Goal: Transaction & Acquisition: Purchase product/service

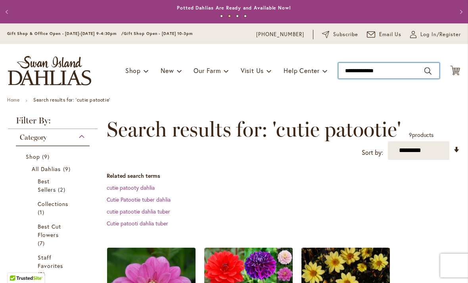
click at [382, 68] on input "**********" at bounding box center [388, 71] width 101 height 16
type input "*"
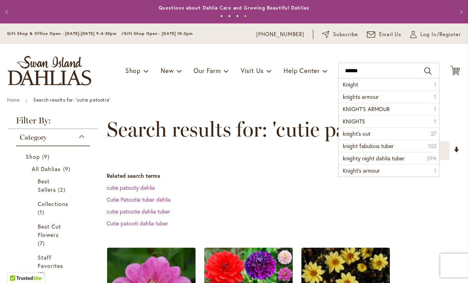
click at [354, 97] on span "knights armour" at bounding box center [361, 97] width 36 height 8
type input "**********"
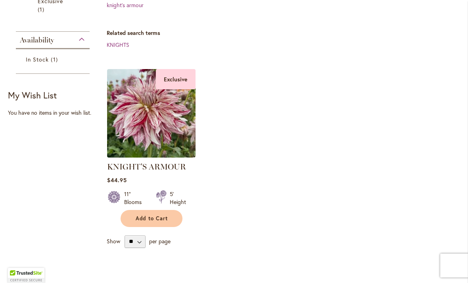
scroll to position [191, 0]
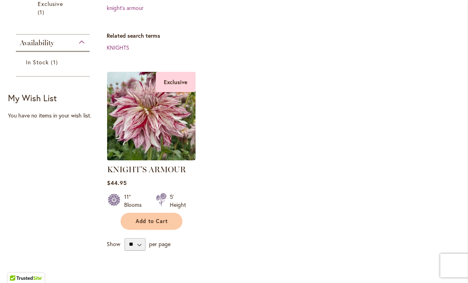
click at [156, 136] on img at bounding box center [151, 116] width 88 height 88
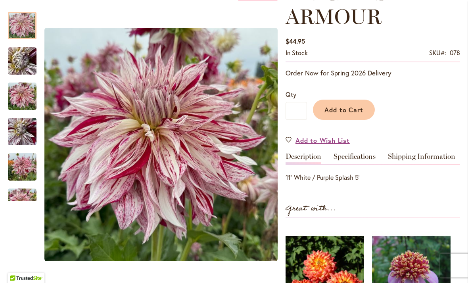
scroll to position [136, 0]
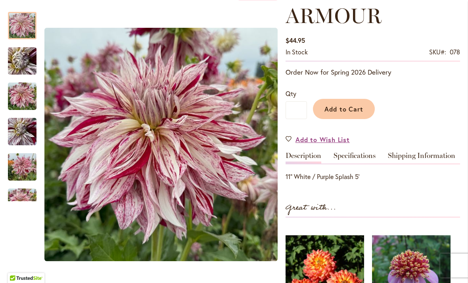
click at [22, 71] on img "KNIGHT'S ARMOUR" at bounding box center [22, 61] width 57 height 43
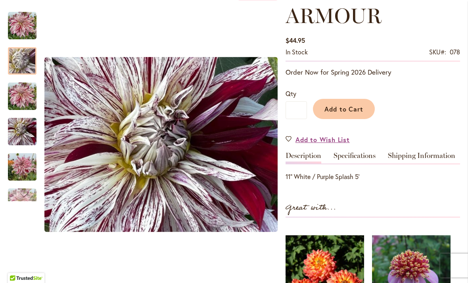
click at [24, 114] on div "KNIGHT'S ARMOUR" at bounding box center [26, 127] width 36 height 35
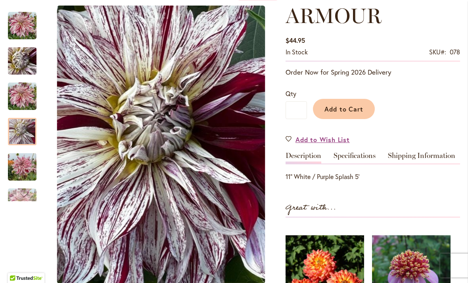
click at [25, 127] on div at bounding box center [22, 131] width 29 height 27
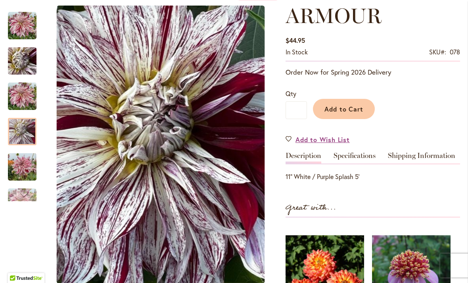
click at [22, 160] on img "KNIGHT'S ARMOUR" at bounding box center [22, 167] width 29 height 38
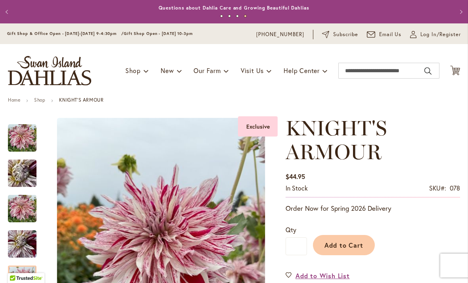
scroll to position [0, 0]
click at [375, 72] on input "Search" at bounding box center [388, 71] width 101 height 16
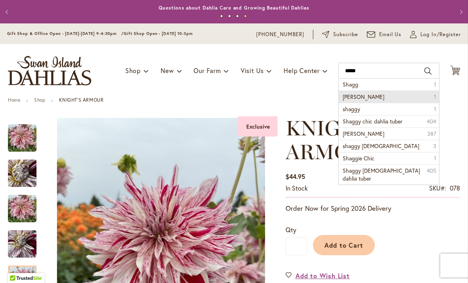
click at [377, 97] on li "Shaggy chic 1" at bounding box center [389, 96] width 100 height 12
type input "**********"
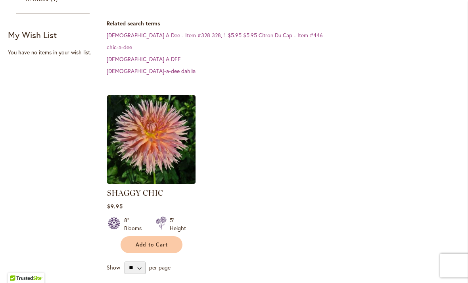
scroll to position [219, 0]
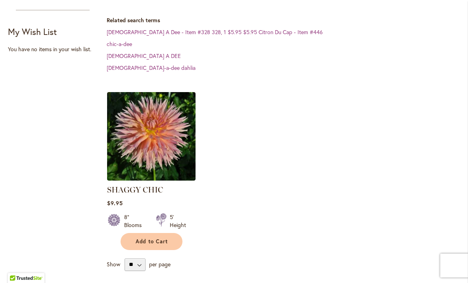
click at [139, 129] on img at bounding box center [151, 136] width 88 height 88
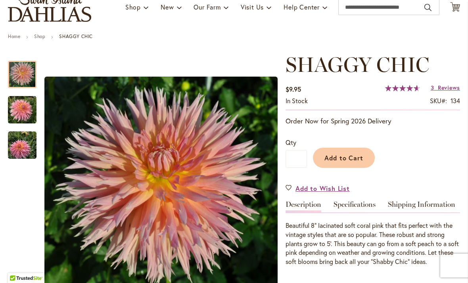
scroll to position [62, 0]
